Goal: Transaction & Acquisition: Purchase product/service

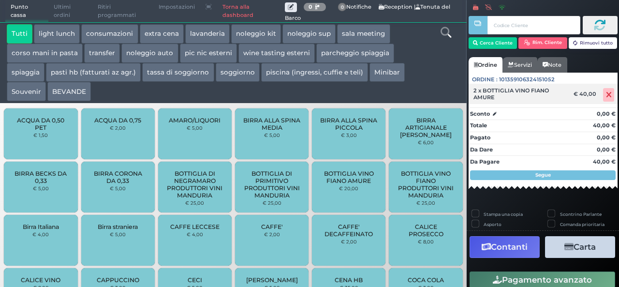
click at [606, 95] on icon at bounding box center [609, 95] width 6 height 0
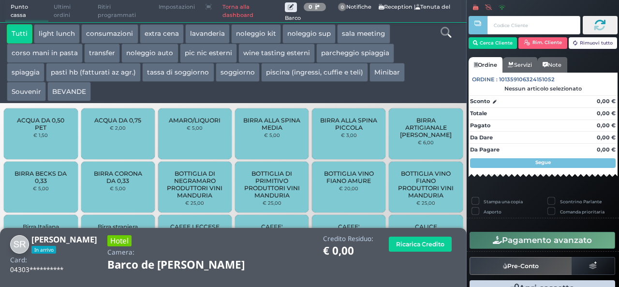
click at [425, 61] on div "Tutti light lunch consumazioni extra cena [GEOGRAPHIC_DATA] noleggio kit nolegg…" at bounding box center [214, 62] width 425 height 77
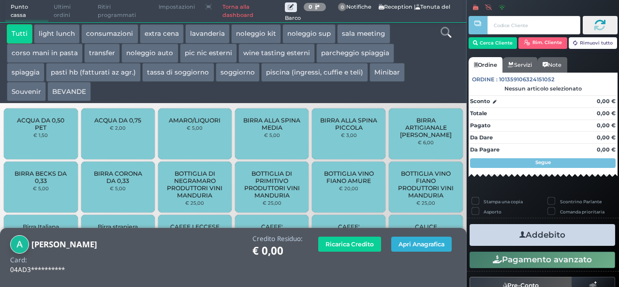
click at [407, 244] on button "Apri Anagrafica" at bounding box center [422, 244] width 60 height 15
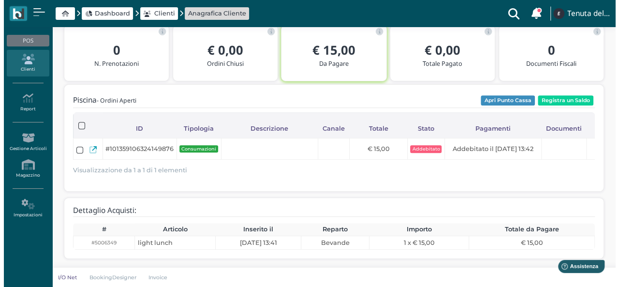
scroll to position [154, 0]
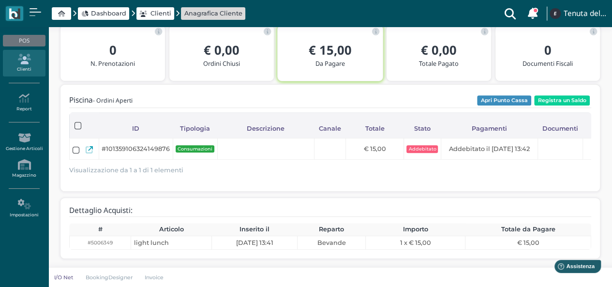
click at [567, 93] on div "Piscina - Ordini Aperti Apri Punto Cassa Registra un Saldo Caricamento in corso…" at bounding box center [330, 137] width 522 height 89
click at [566, 95] on button "Registra un Saldo" at bounding box center [562, 100] width 56 height 11
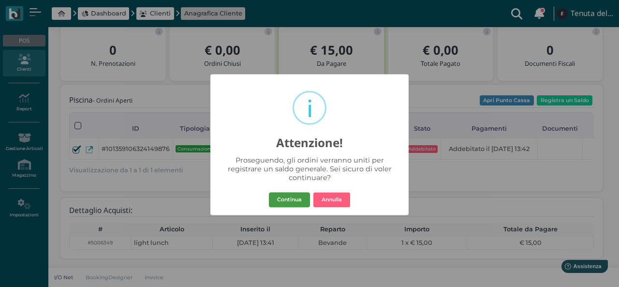
click at [297, 202] on button "Continua" at bounding box center [289, 199] width 41 height 15
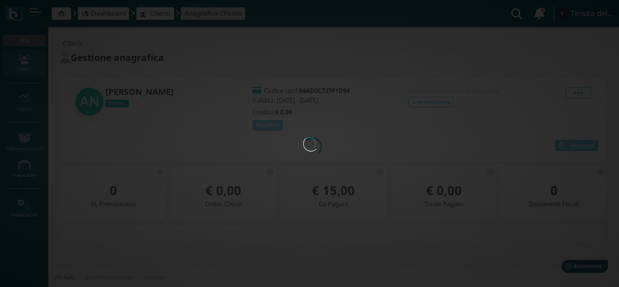
scroll to position [0, 0]
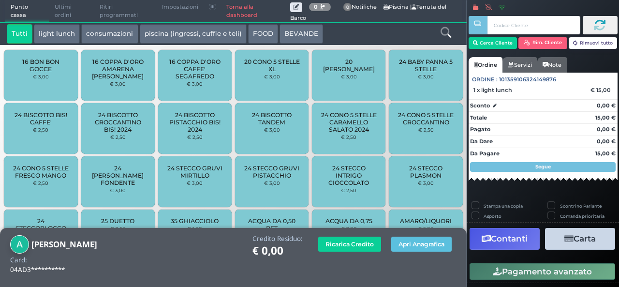
click at [597, 228] on button "Carta" at bounding box center [580, 239] width 70 height 22
